Goal: Find specific page/section: Find specific page/section

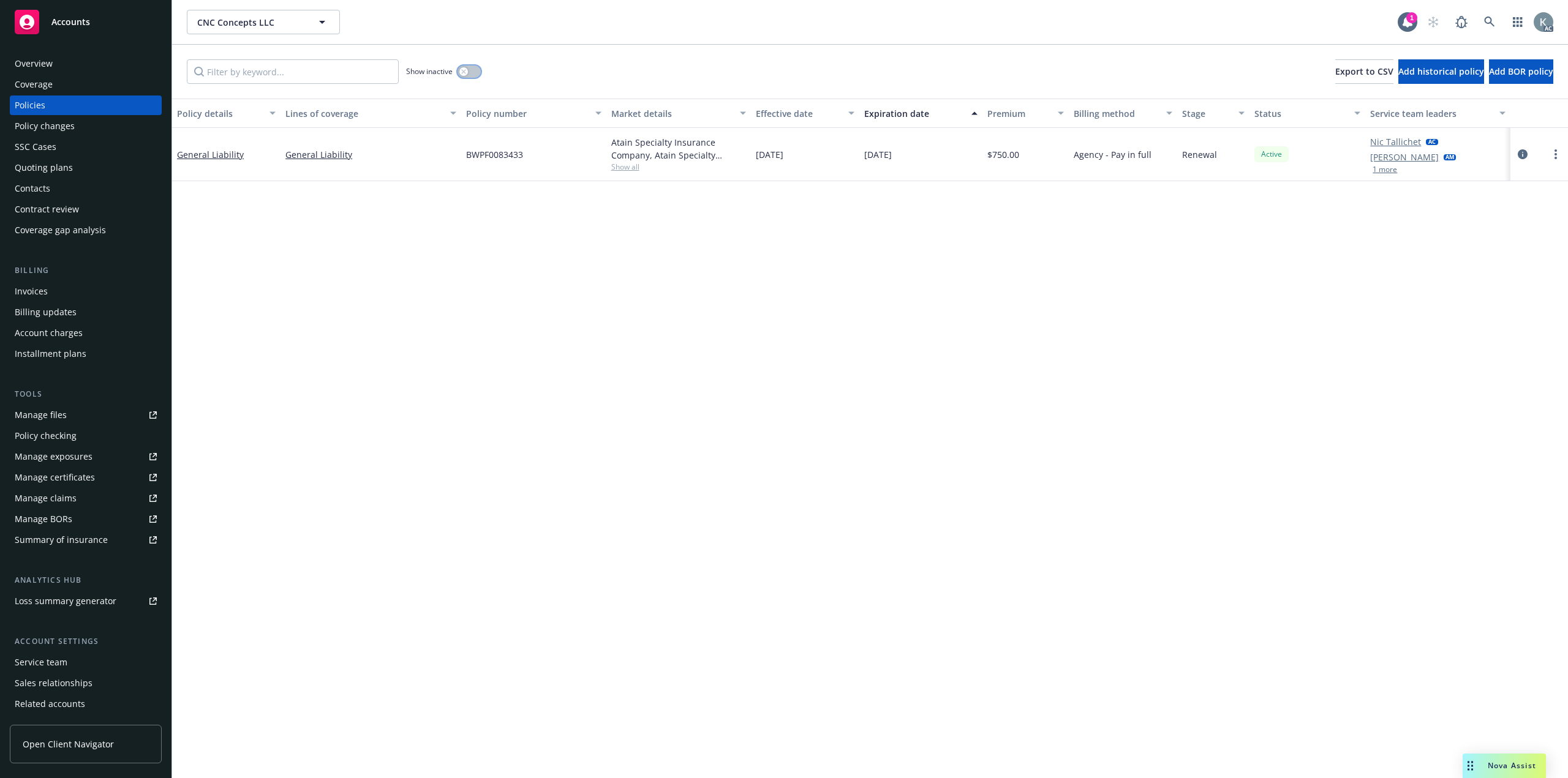
click at [471, 68] on button "button" at bounding box center [469, 71] width 23 height 12
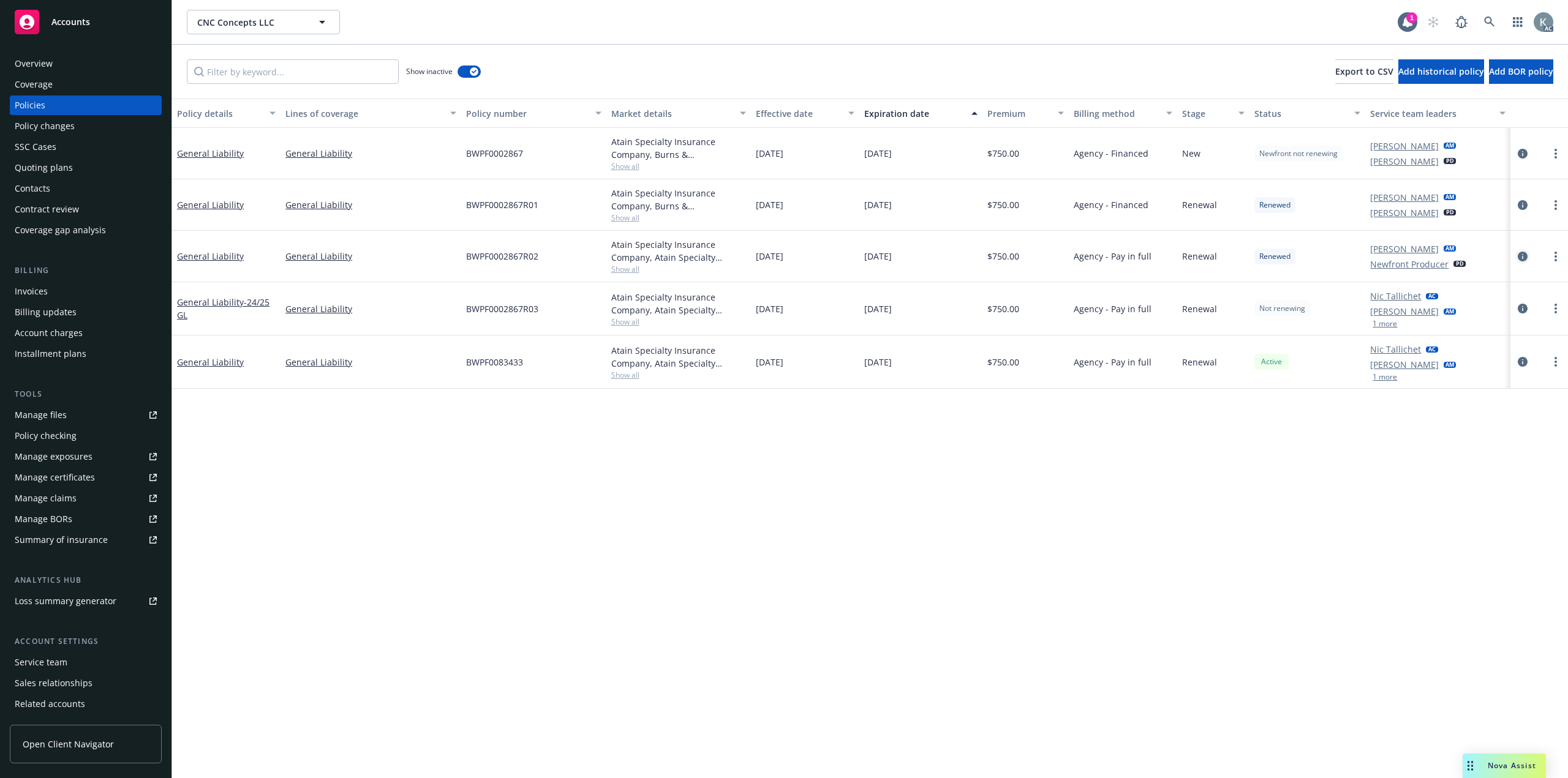
click at [1520, 252] on icon "circleInformation" at bounding box center [1523, 257] width 10 height 10
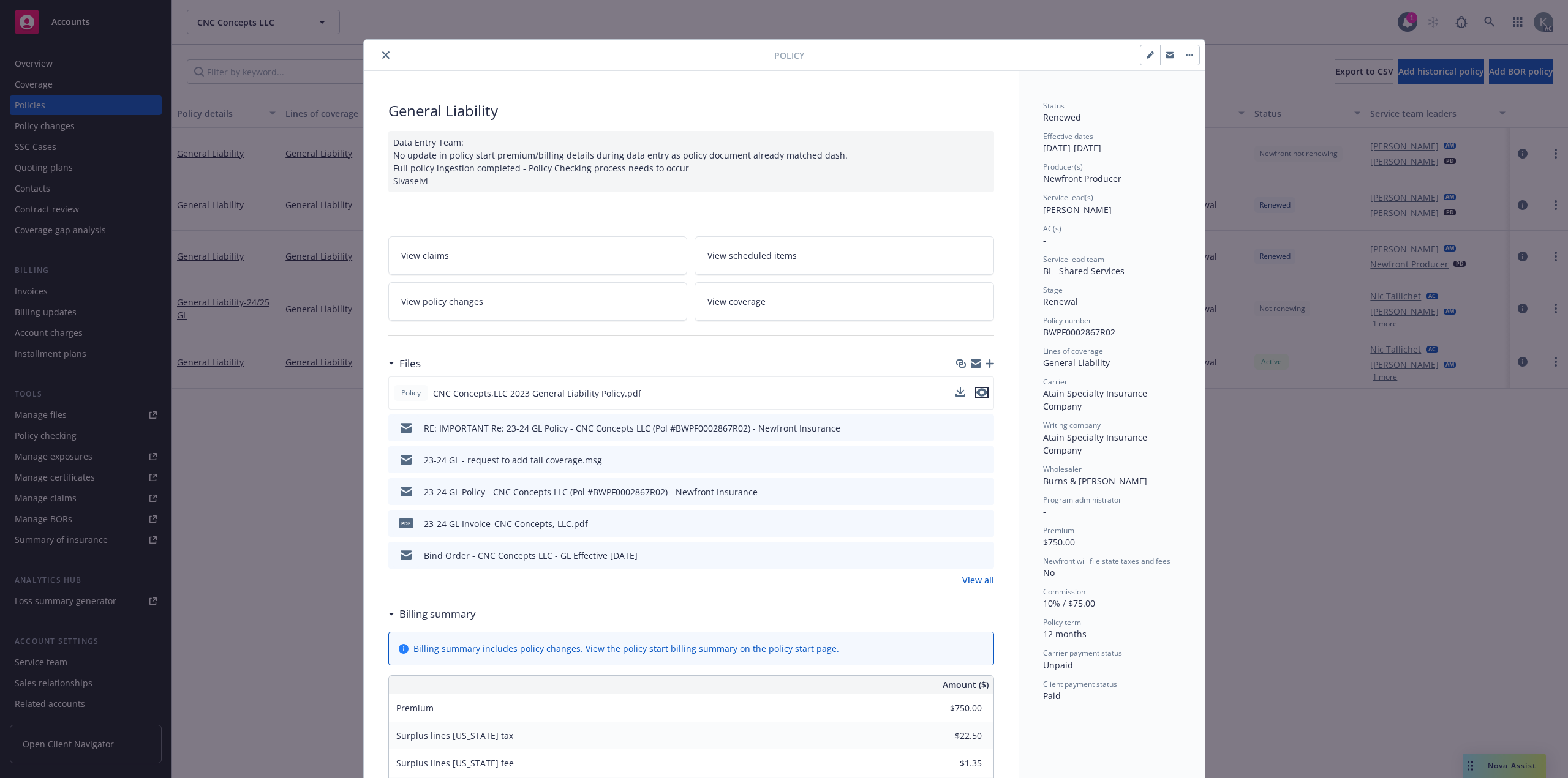
click at [979, 388] on icon "preview file" at bounding box center [982, 392] width 11 height 8
